Goal: Task Accomplishment & Management: Complete application form

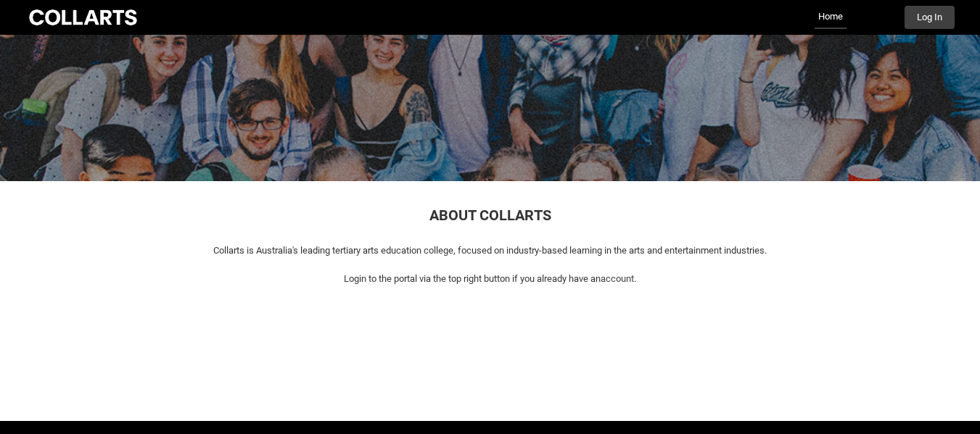
scroll to position [118, 0]
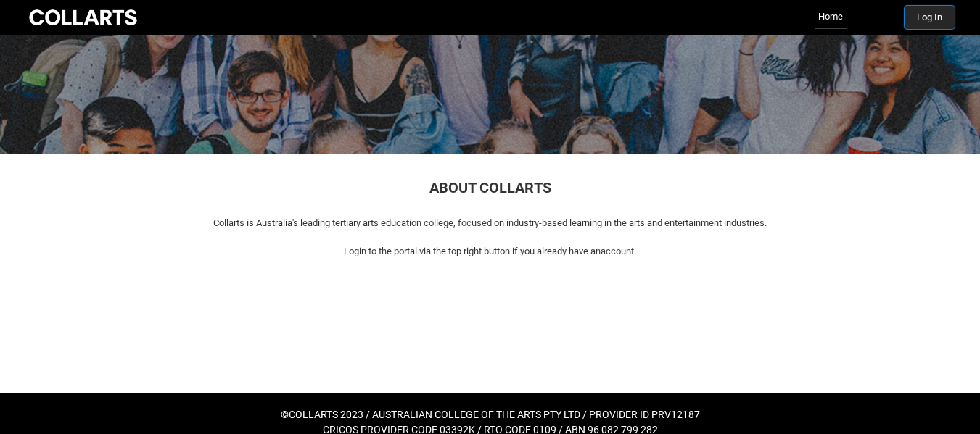
click at [908, 16] on button "Log In" at bounding box center [929, 17] width 50 height 23
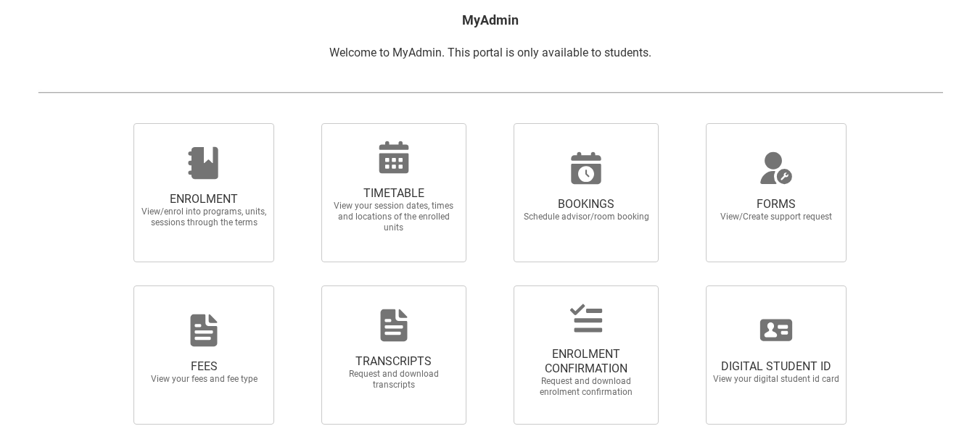
scroll to position [319, 0]
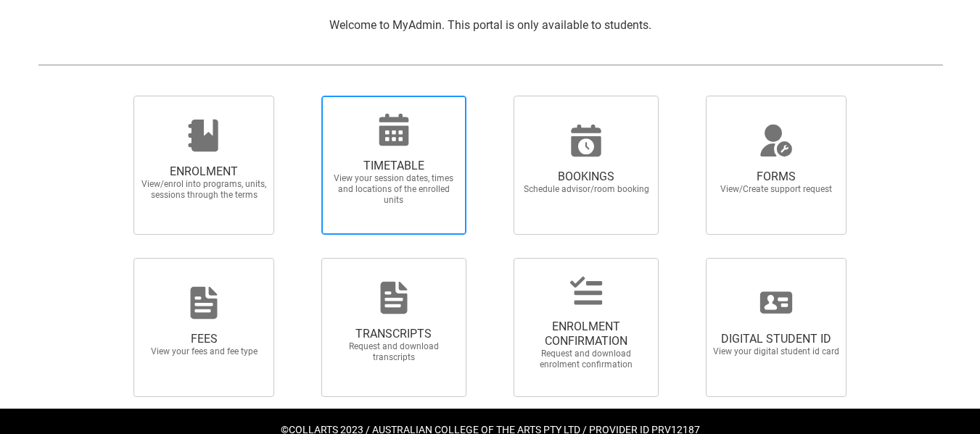
click at [377, 160] on span "TIMETABLE" at bounding box center [394, 166] width 128 height 15
click at [303, 96] on input "TIMETABLE View your session dates, times and locations of the enrolled units" at bounding box center [302, 95] width 1 height 1
radio input "true"
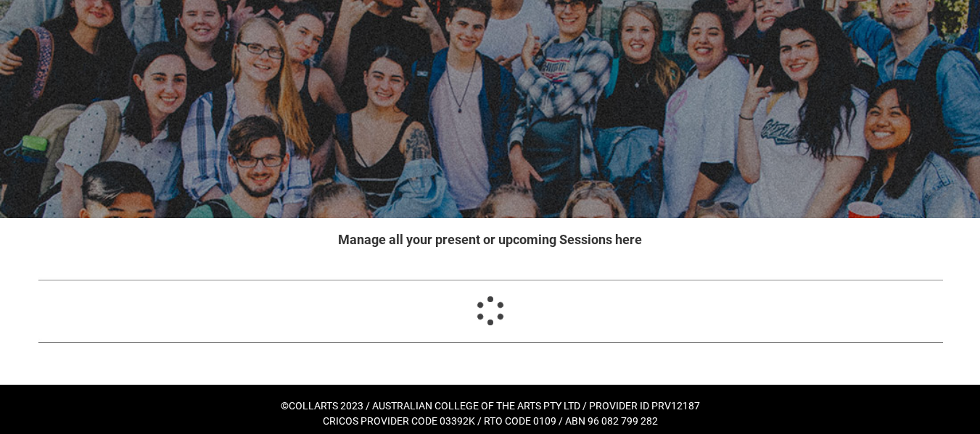
scroll to position [81, 0]
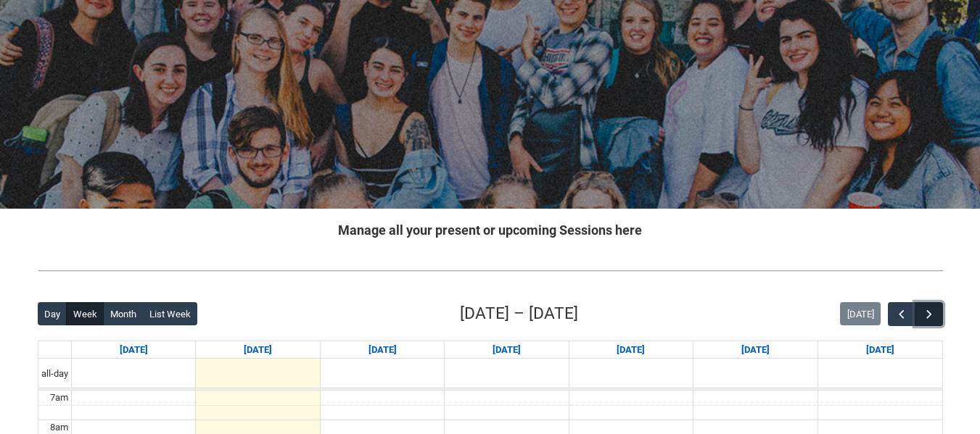
click at [918, 312] on button "button" at bounding box center [929, 314] width 28 height 24
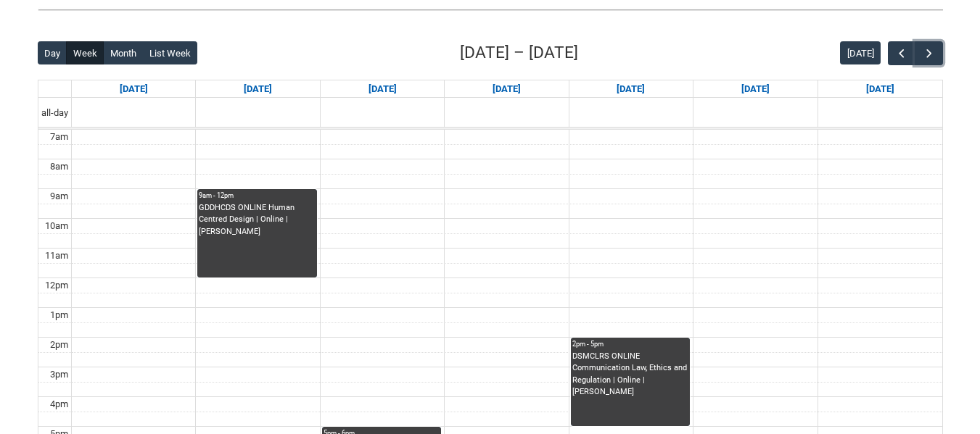
scroll to position [0, 0]
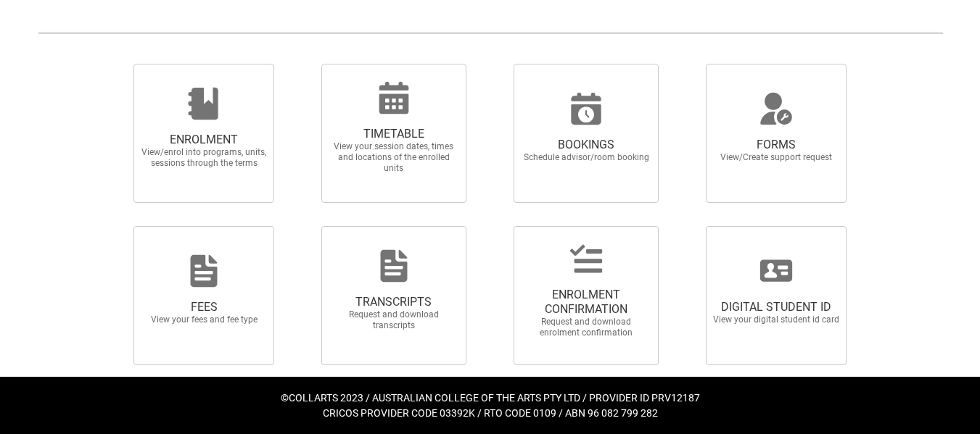
scroll to position [353, 0]
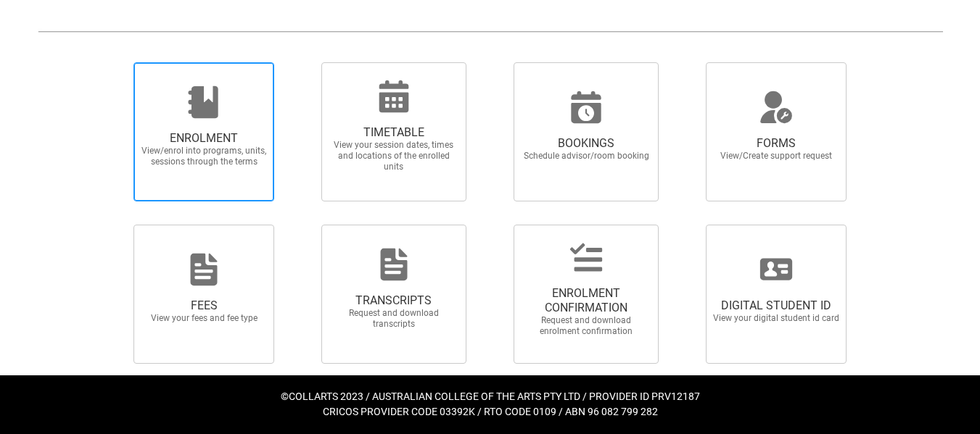
click at [257, 162] on span "View/enrol into programs, units, sessions through the terms" at bounding box center [204, 157] width 128 height 22
click at [116, 62] on input "ENROLMENT View/enrol into programs, units, sessions through the terms" at bounding box center [115, 62] width 1 height 1
radio input "true"
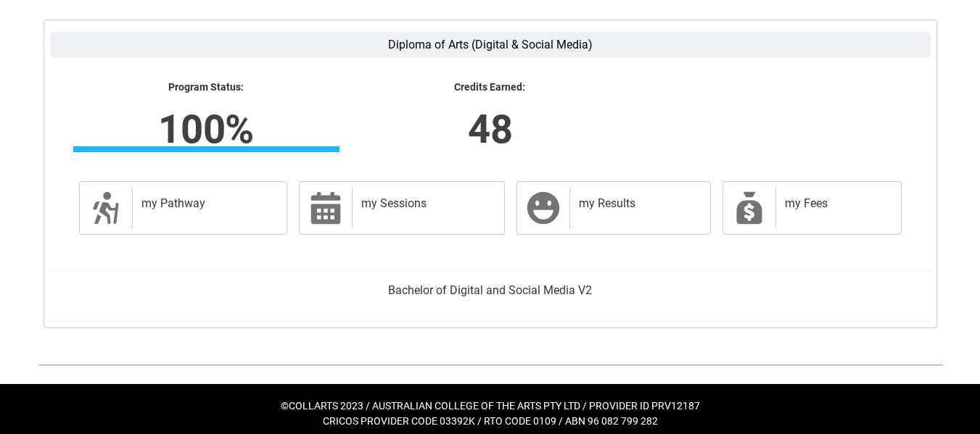
scroll to position [406, 0]
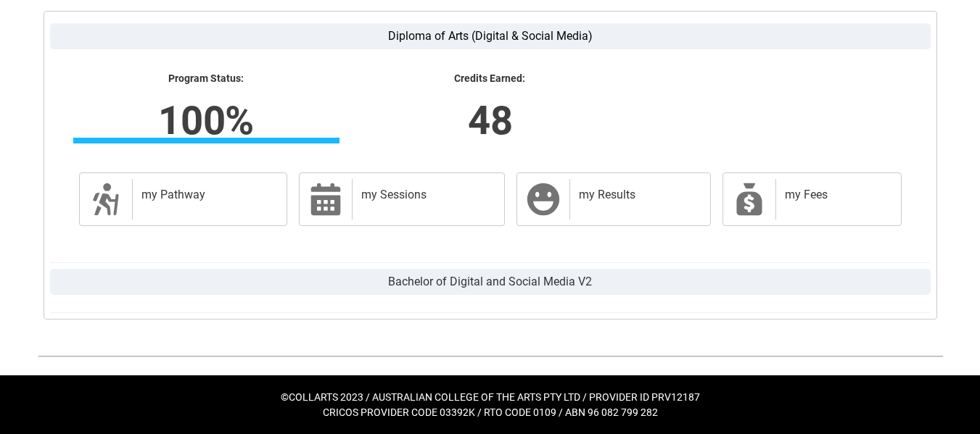
click at [479, 295] on label "Bachelor of Digital and Social Media V2" at bounding box center [490, 282] width 881 height 26
click at [0, 0] on input "Bachelor of Digital and Social Media V2" at bounding box center [0, 0] width 0 height 0
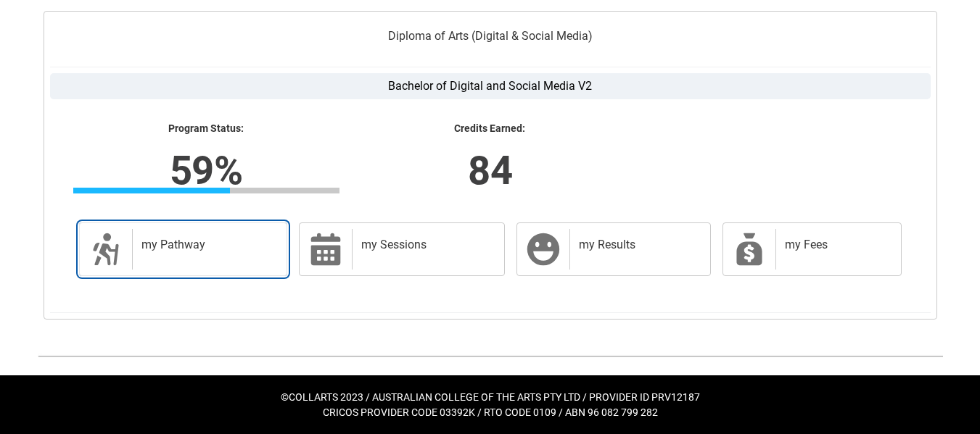
click at [264, 270] on div "my Pathway" at bounding box center [206, 249] width 149 height 41
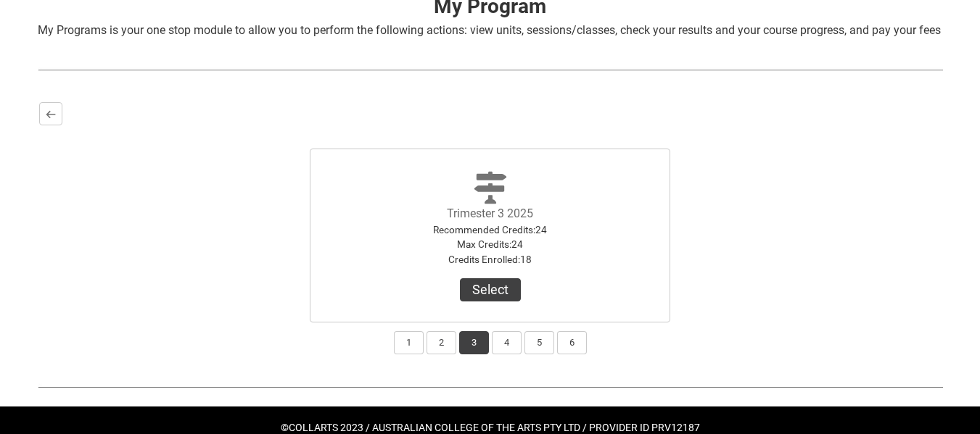
scroll to position [359, 0]
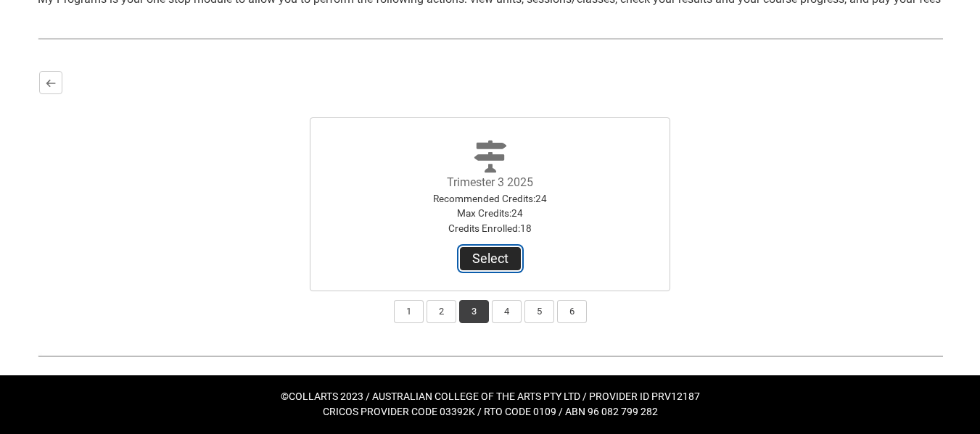
click at [508, 256] on button "Select" at bounding box center [490, 258] width 61 height 23
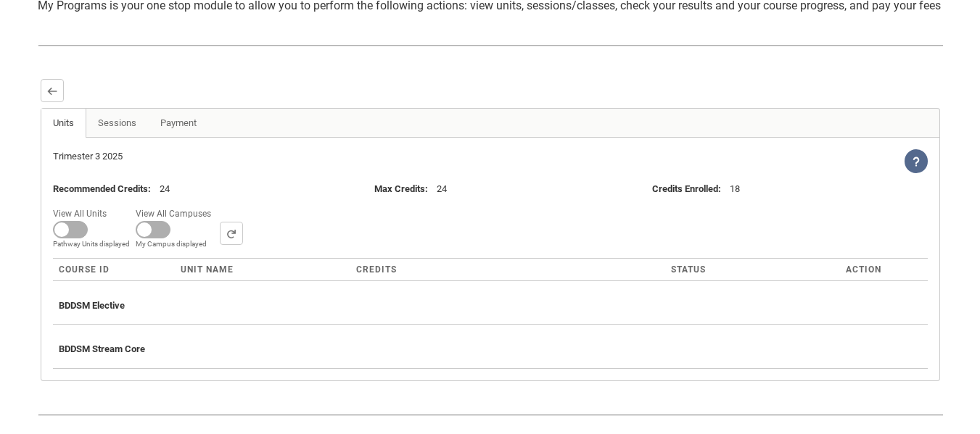
scroll to position [400, 0]
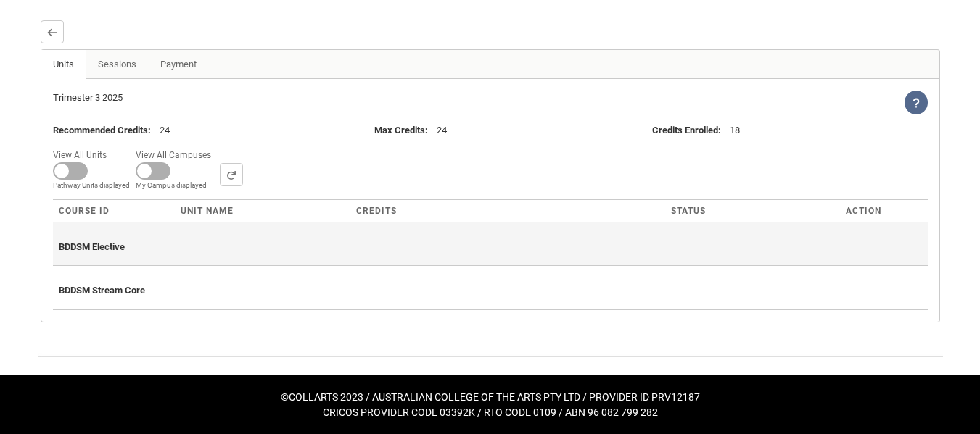
click at [307, 260] on div "BDDSM Elective" at bounding box center [490, 244] width 863 height 32
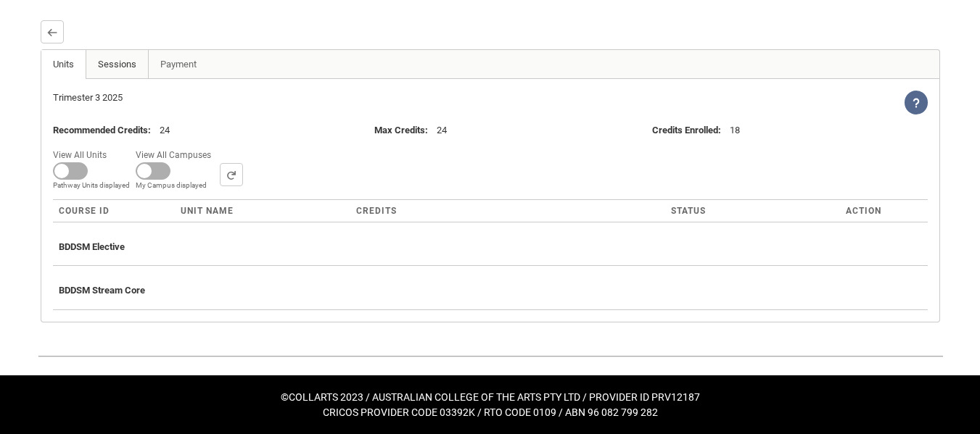
click at [118, 71] on link "Sessions" at bounding box center [117, 64] width 63 height 29
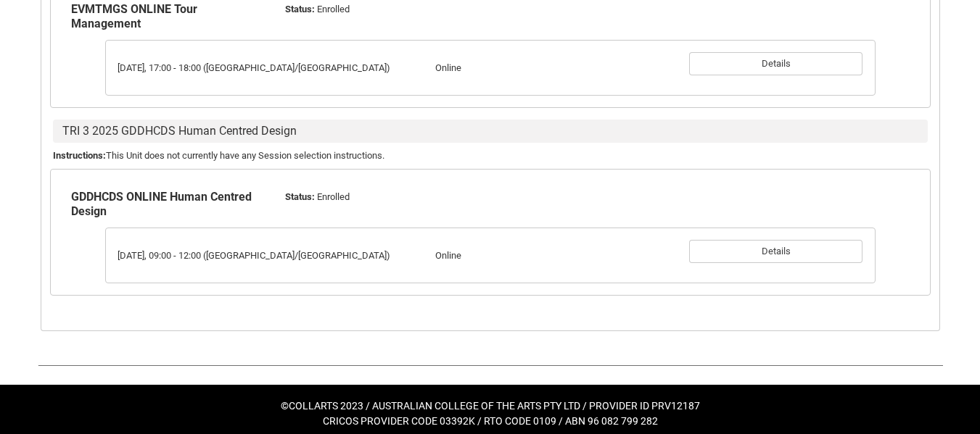
scroll to position [778, 0]
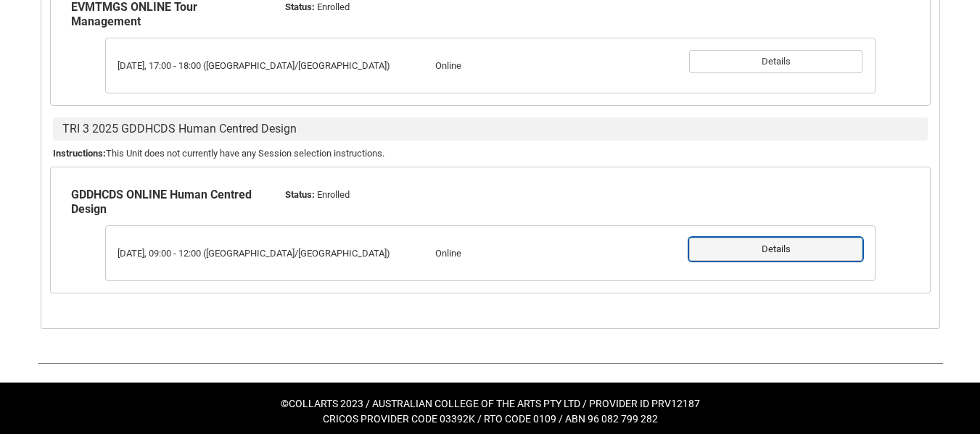
click at [783, 260] on button "Details" at bounding box center [775, 249] width 173 height 23
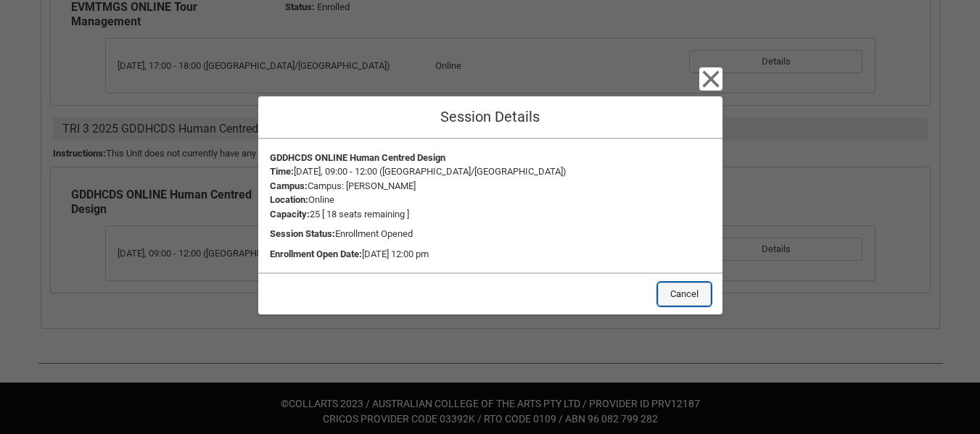
click at [685, 290] on button "Cancel" at bounding box center [684, 294] width 53 height 23
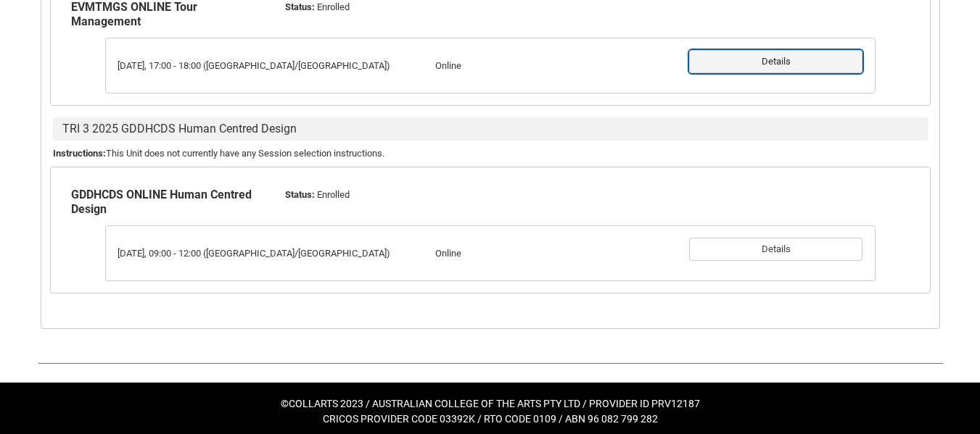
click at [796, 73] on button "Details" at bounding box center [775, 61] width 173 height 23
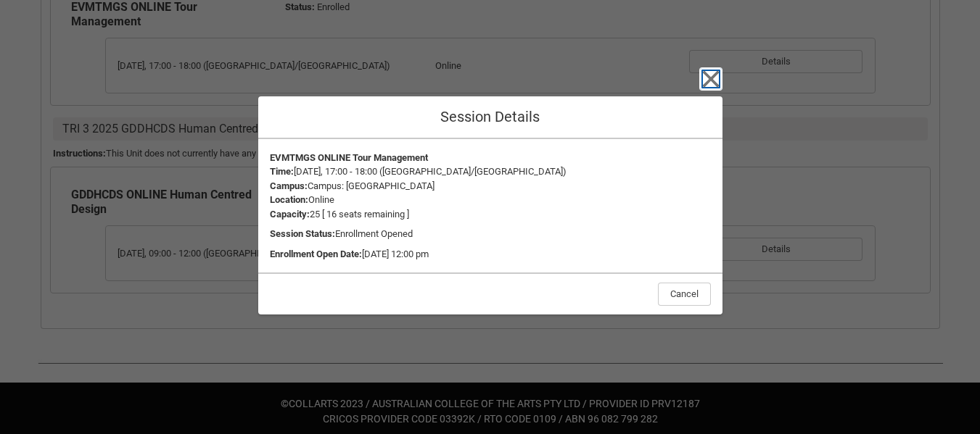
click at [706, 78] on icon "button" at bounding box center [710, 78] width 23 height 23
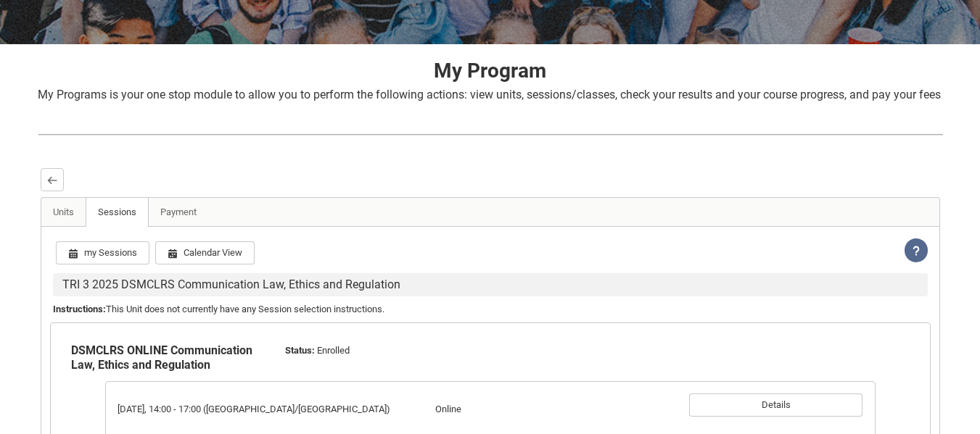
scroll to position [244, 0]
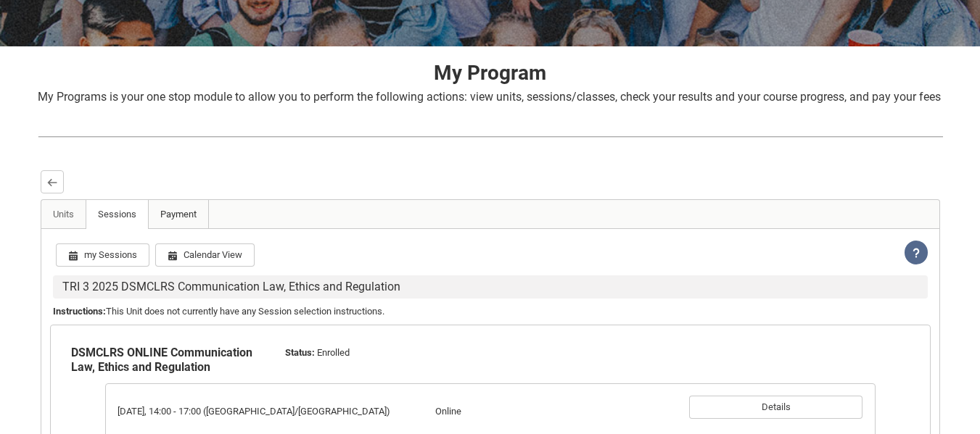
click at [178, 229] on link "Payment" at bounding box center [178, 214] width 61 height 29
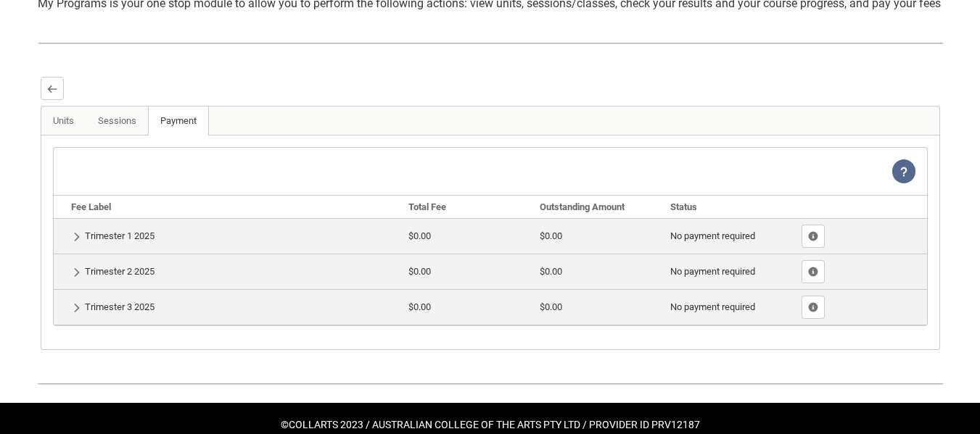
scroll to position [382, 0]
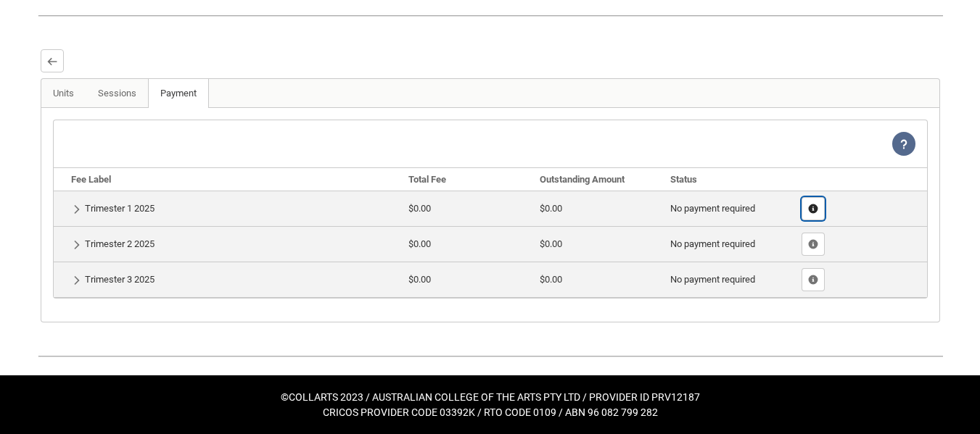
click at [810, 211] on lightning-primitive-icon "button" at bounding box center [813, 209] width 10 height 11
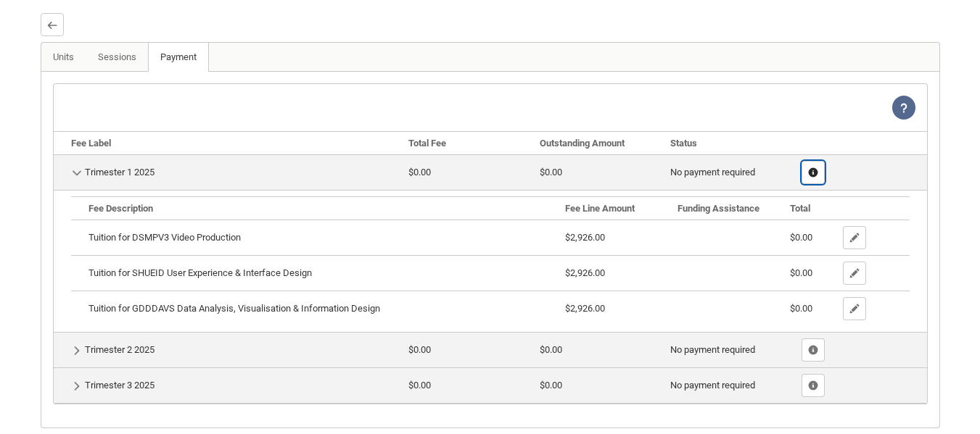
scroll to position [397, 0]
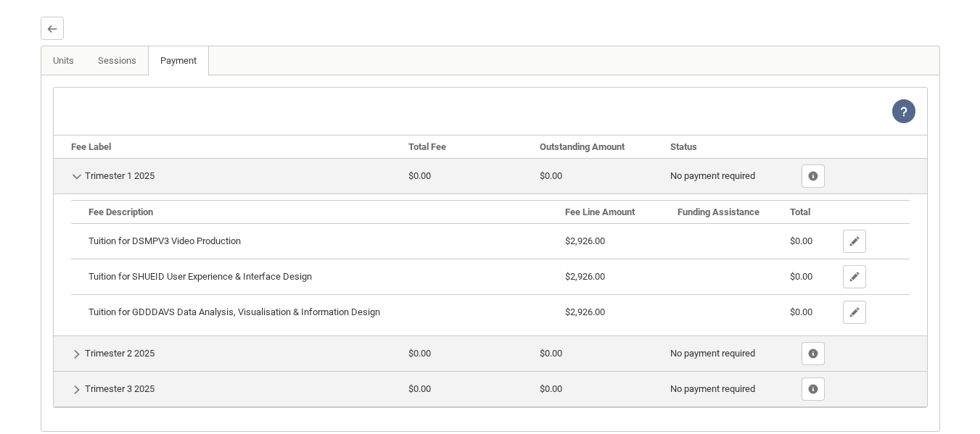
click at [576, 152] on b "Outstanding Amount" at bounding box center [582, 146] width 85 height 11
click at [48, 40] on button "Back" at bounding box center [52, 28] width 23 height 23
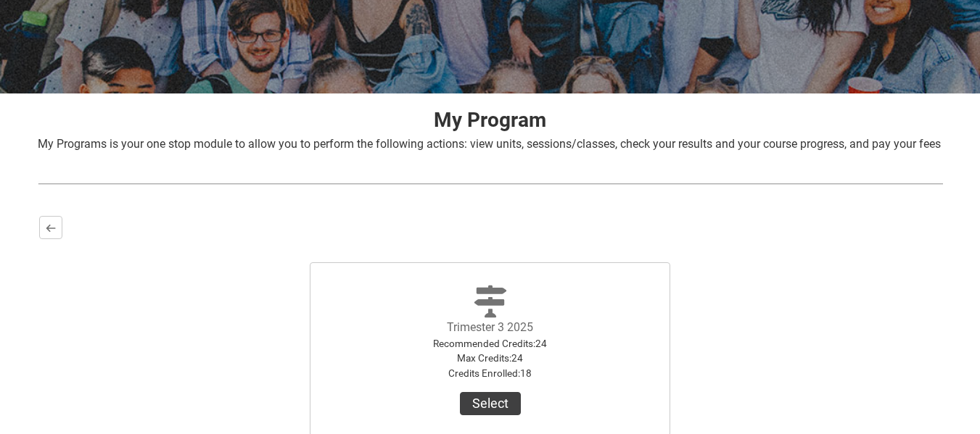
scroll to position [226, 0]
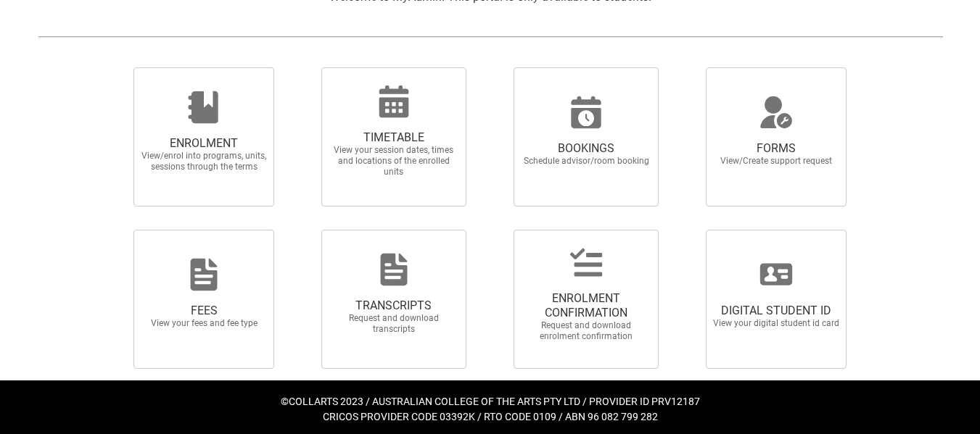
scroll to position [348, 0]
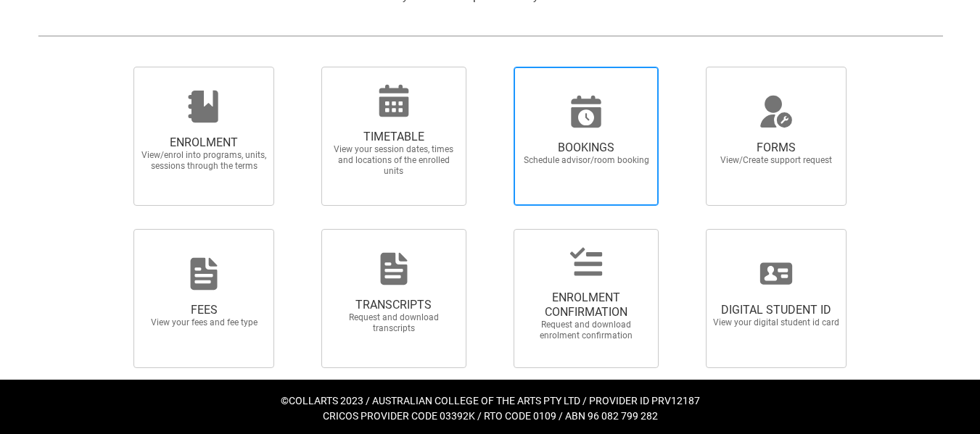
click at [583, 152] on span "BOOKINGS" at bounding box center [586, 148] width 128 height 15
click at [495, 67] on input "BOOKINGS Schedule advisor/room booking" at bounding box center [495, 66] width 1 height 1
radio input "true"
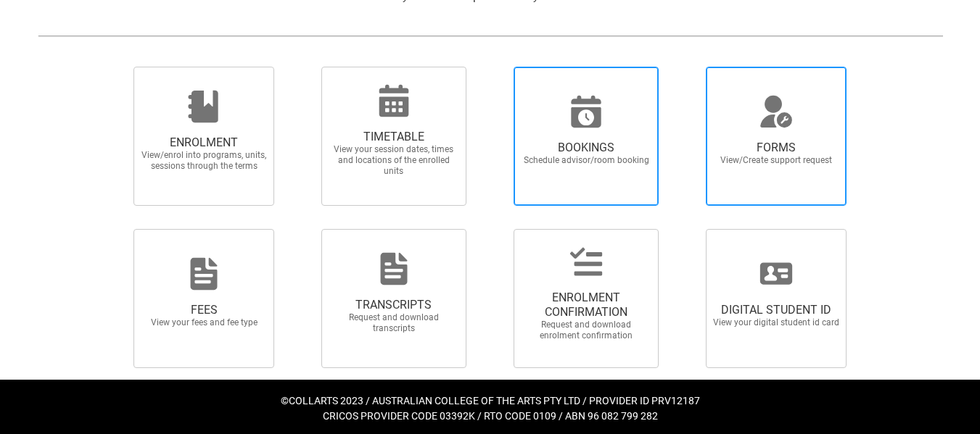
click at [805, 145] on span "FORMS" at bounding box center [776, 148] width 128 height 15
click at [688, 67] on input "FORMS View/Create support request" at bounding box center [688, 66] width 1 height 1
radio input "true"
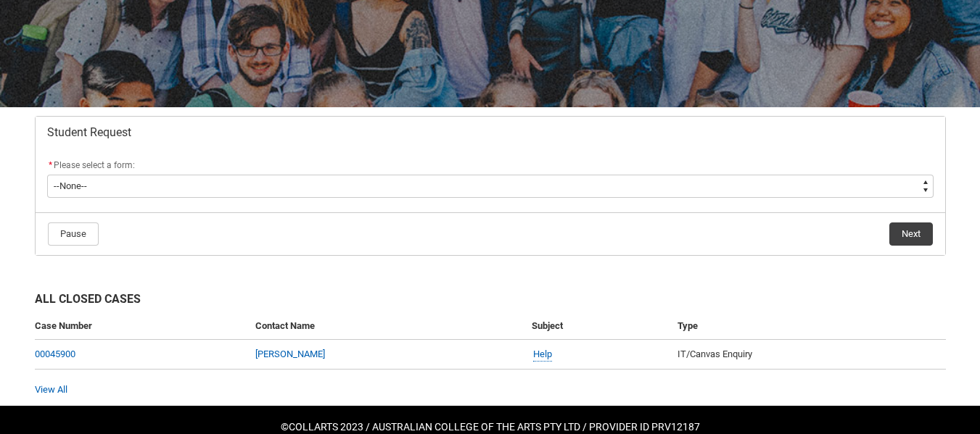
scroll to position [213, 0]
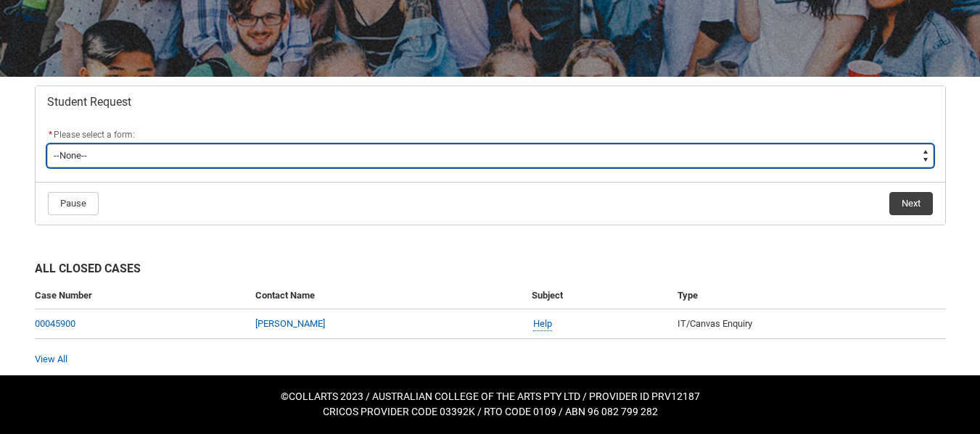
click at [724, 151] on select "--None-- Academic Transcript Application to Appeal Assignment Extension Change …" at bounding box center [490, 155] width 886 height 23
type lightning-select "Enrolment_Variation_Choice"
click at [47, 144] on select "--None-- Academic Transcript Application to Appeal Assignment Extension Change …" at bounding box center [490, 155] width 886 height 23
select select "Enrolment_Variation_Choice"
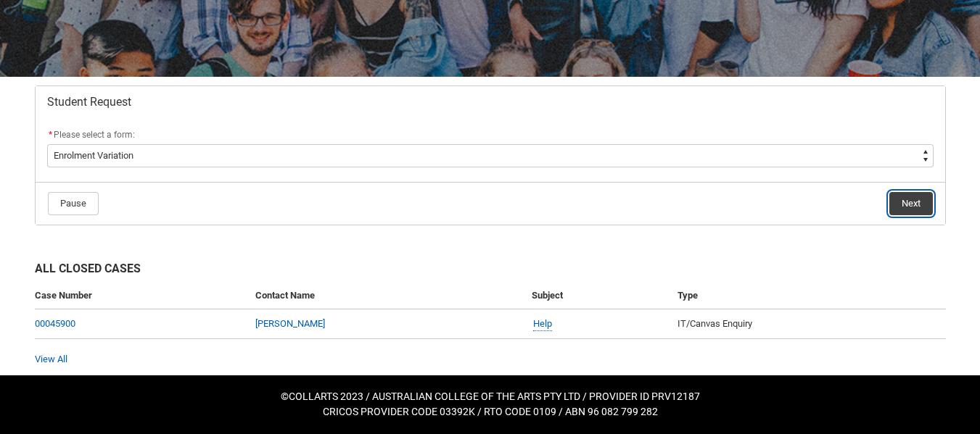
click at [905, 205] on button "Next" at bounding box center [911, 203] width 44 height 23
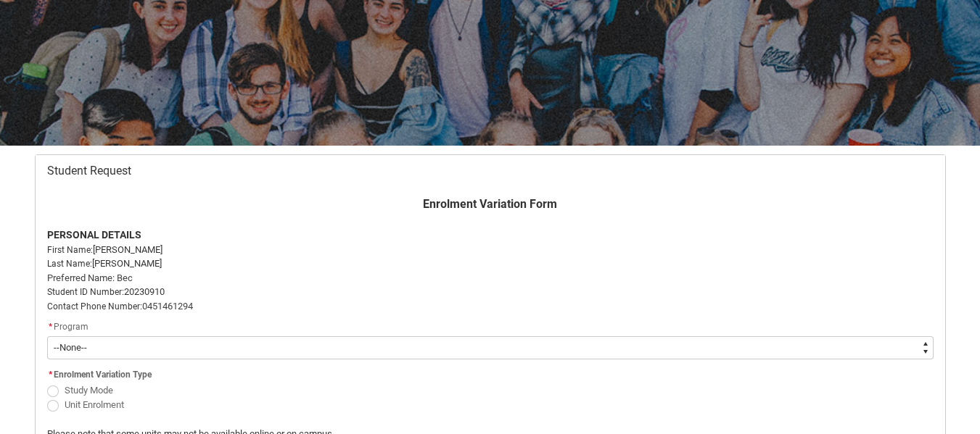
scroll to position [154, 0]
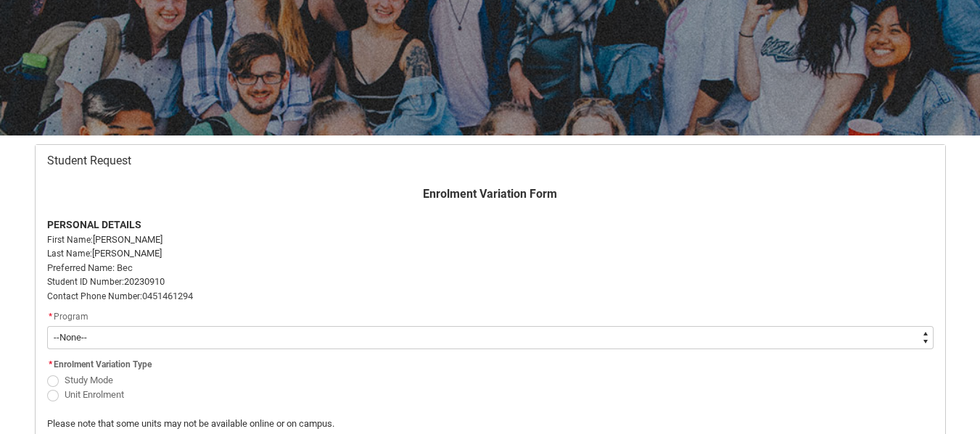
click at [703, 332] on select "--None-- Bachelor of Digital and Social Media V2" at bounding box center [490, 337] width 886 height 23
type lightning-select "recordPicklist_ProgramEnrollment.a0jOZ000003NhfFYAS"
click at [47, 326] on select "--None-- Bachelor of Digital and Social Media V2" at bounding box center [490, 337] width 886 height 23
select select "recordPicklist_ProgramEnrollment.a0jOZ000003NhfFYAS"
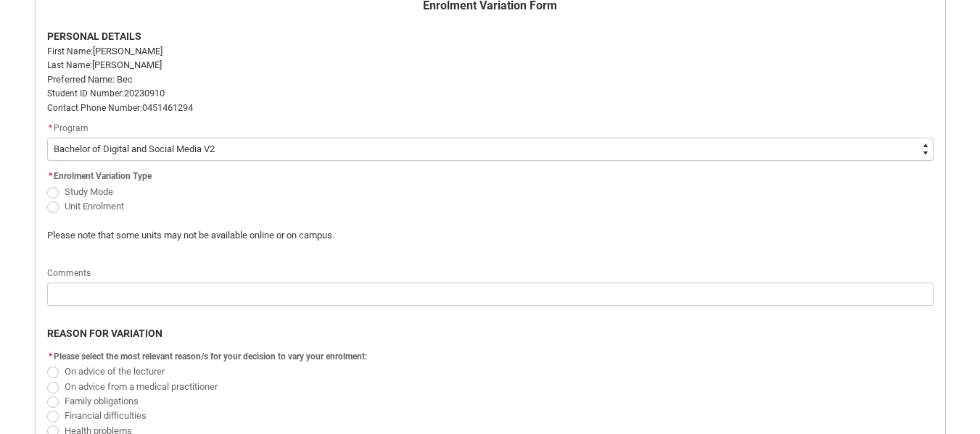
scroll to position [345, 0]
click at [51, 201] on span "Redu_Student_Request flow" at bounding box center [53, 205] width 12 height 12
click at [47, 197] on input "Unit Enrolment" at bounding box center [46, 196] width 1 height 1
radio input "true"
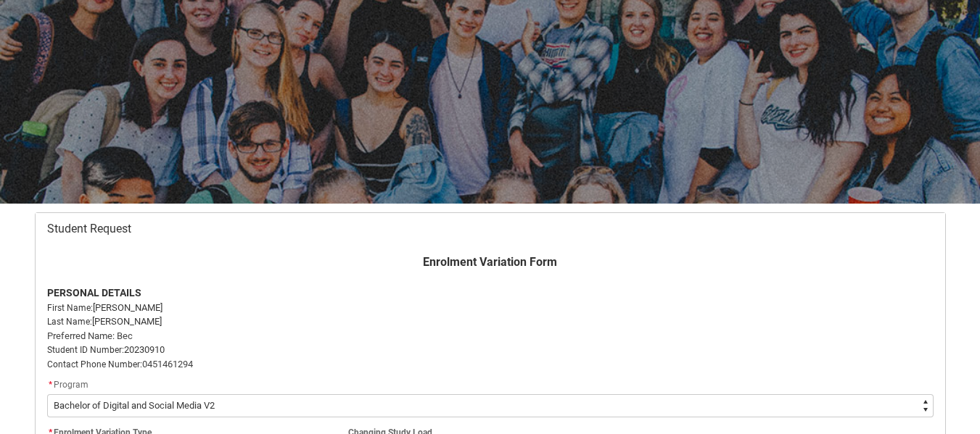
scroll to position [91, 0]
